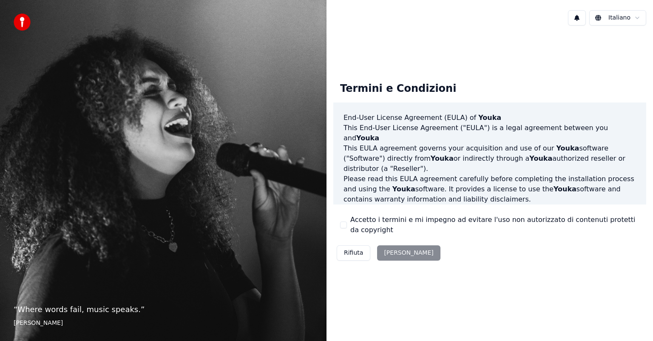
click at [344, 224] on button "Accetto i termini e mi impegno ad evitare l'uso non autorizzato di contenuti pr…" at bounding box center [343, 225] width 7 height 7
click at [349, 252] on button "Rifiuta" at bounding box center [354, 252] width 34 height 15
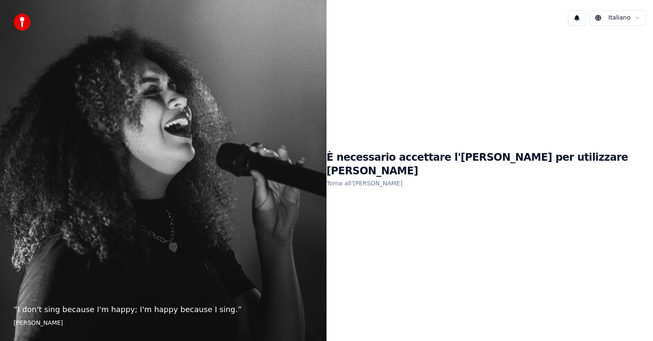
click at [475, 177] on div "È necessario accettare l'[PERSON_NAME] per utilizzare [PERSON_NAME] all'[PERSON…" at bounding box center [490, 169] width 327 height 37
click at [75, 311] on p "“ I don't sing because I'm happy; I'm happy because I sing. ”" at bounding box center [163, 310] width 299 height 12
click at [14, 22] on div "“ I don't sing because I'm happy; I'm happy because I sing. ” [PERSON_NAME]" at bounding box center [163, 170] width 327 height 341
click at [11, 325] on div "“ I don't sing because I'm happy; I'm happy because I sing. ” [PERSON_NAME]" at bounding box center [163, 170] width 327 height 341
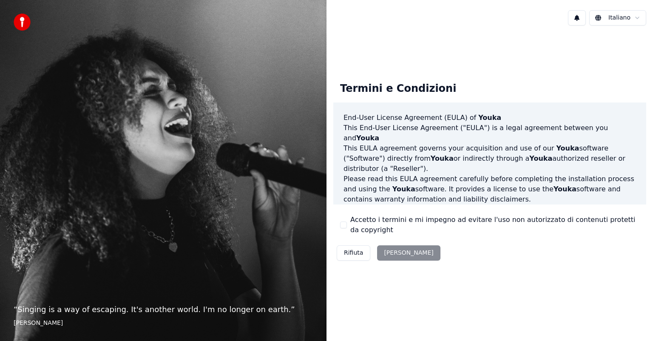
click at [343, 225] on button "Accetto i termini e mi impegno ad evitare l'uso non autorizzato di contenuti pr…" at bounding box center [343, 225] width 7 height 7
click at [392, 255] on button "[PERSON_NAME]" at bounding box center [408, 252] width 63 height 15
